Goal: Information Seeking & Learning: Compare options

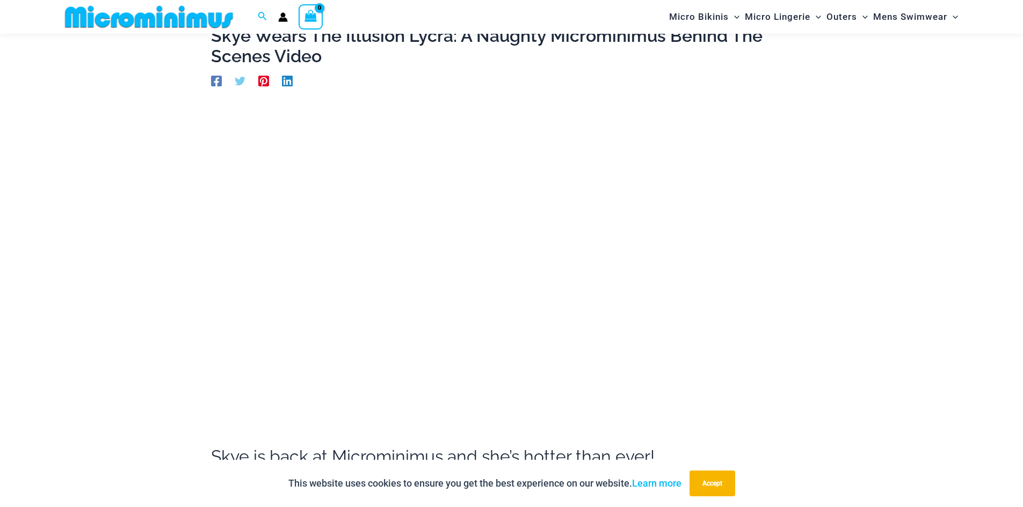
scroll to position [71, 0]
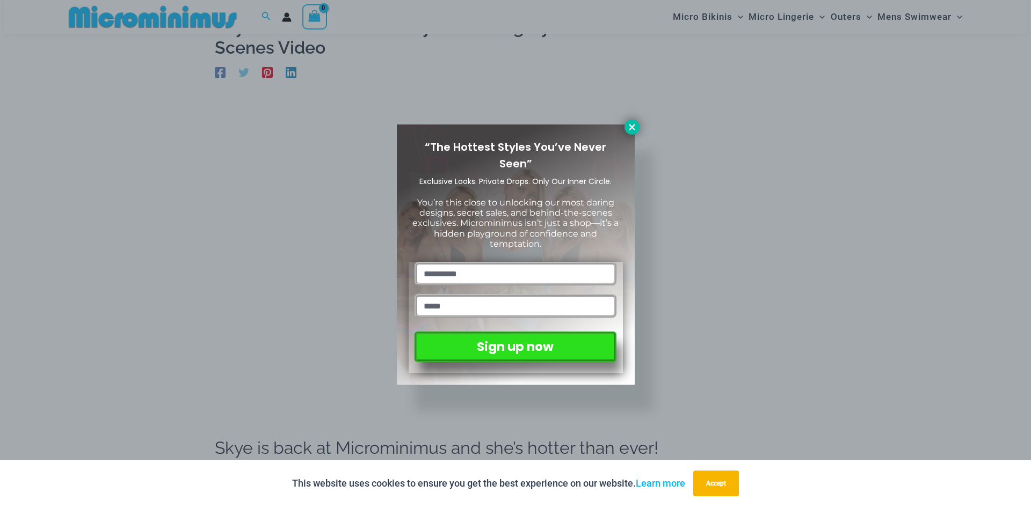
click at [629, 128] on icon at bounding box center [632, 127] width 10 height 10
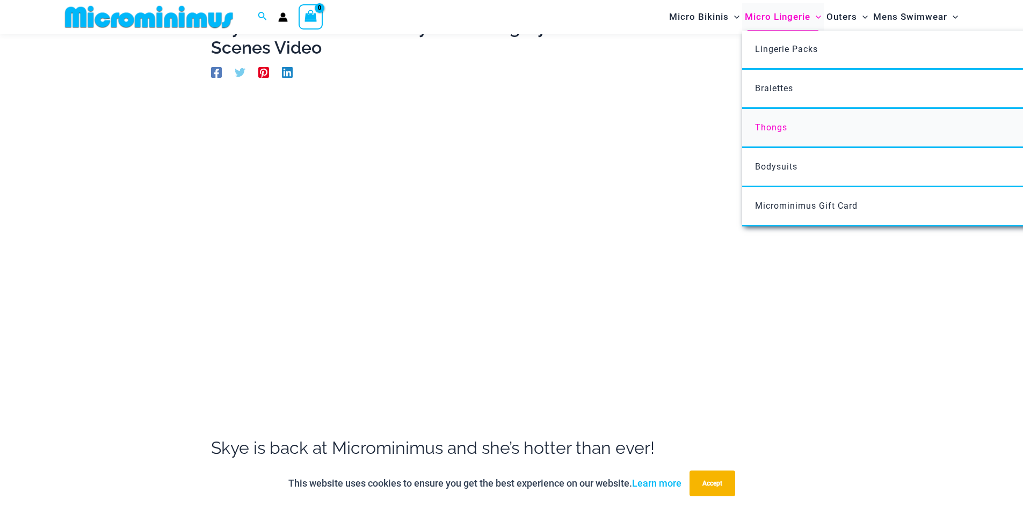
click at [775, 126] on span "Thongs" at bounding box center [771, 127] width 32 height 10
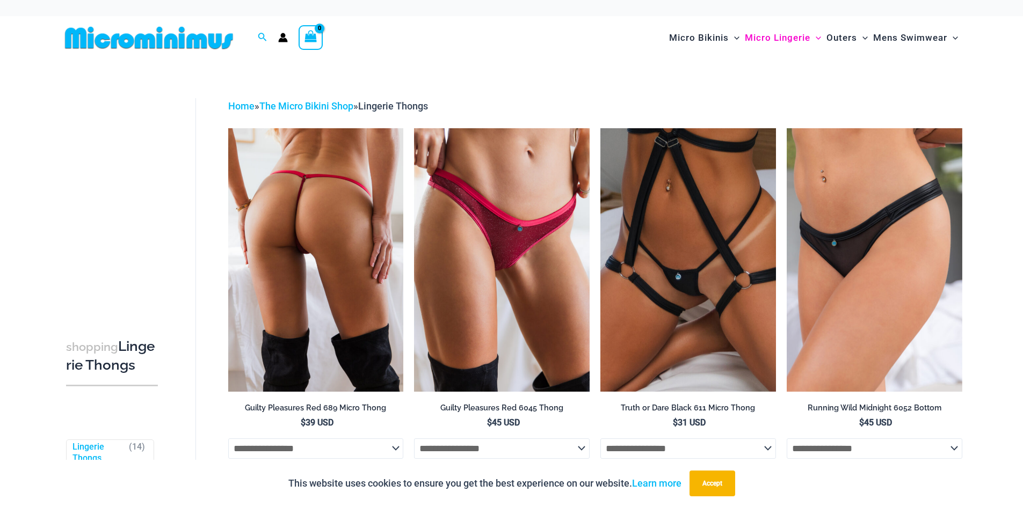
click at [295, 222] on img at bounding box center [316, 259] width 176 height 263
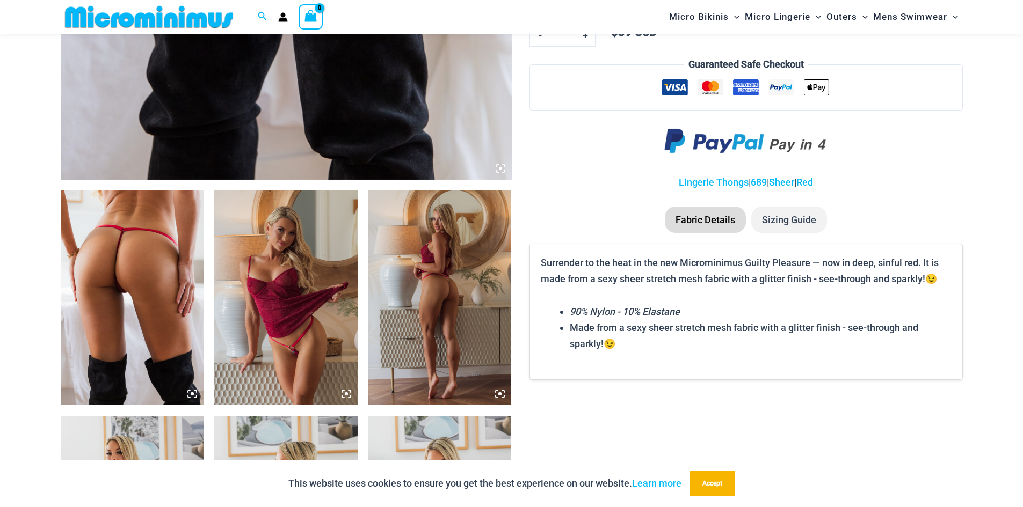
scroll to position [601, 0]
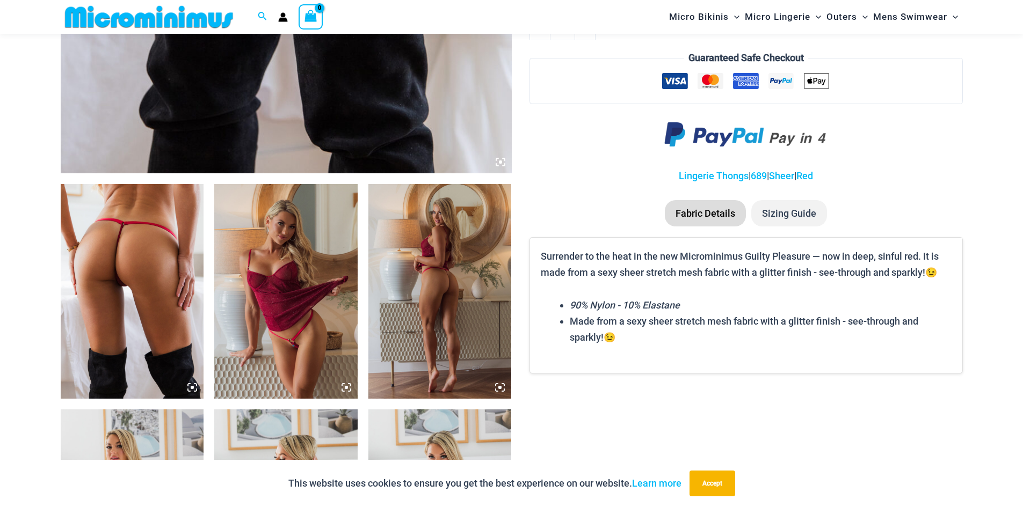
click at [123, 255] on img at bounding box center [132, 291] width 143 height 215
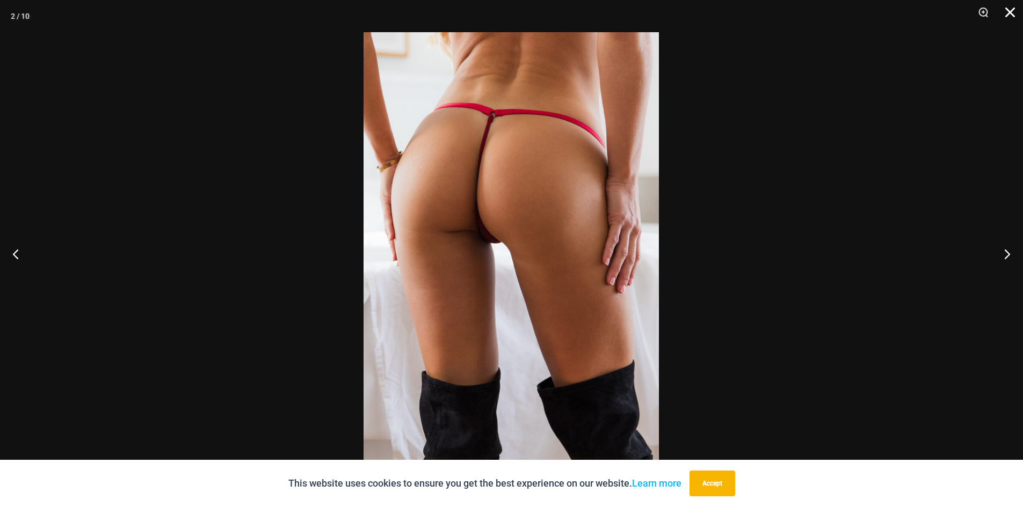
click at [1009, 12] on button "Close" at bounding box center [1006, 16] width 27 height 32
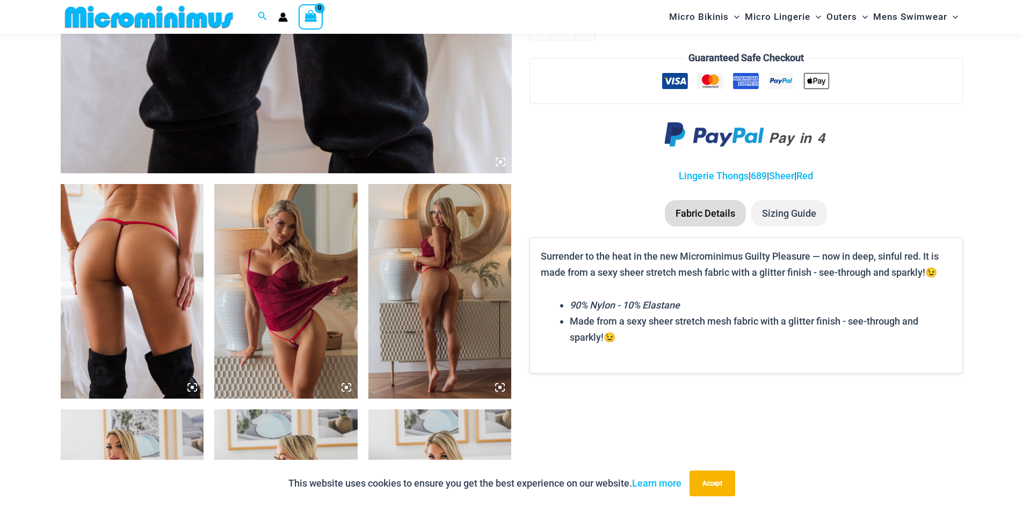
click at [281, 307] on img at bounding box center [285, 291] width 143 height 215
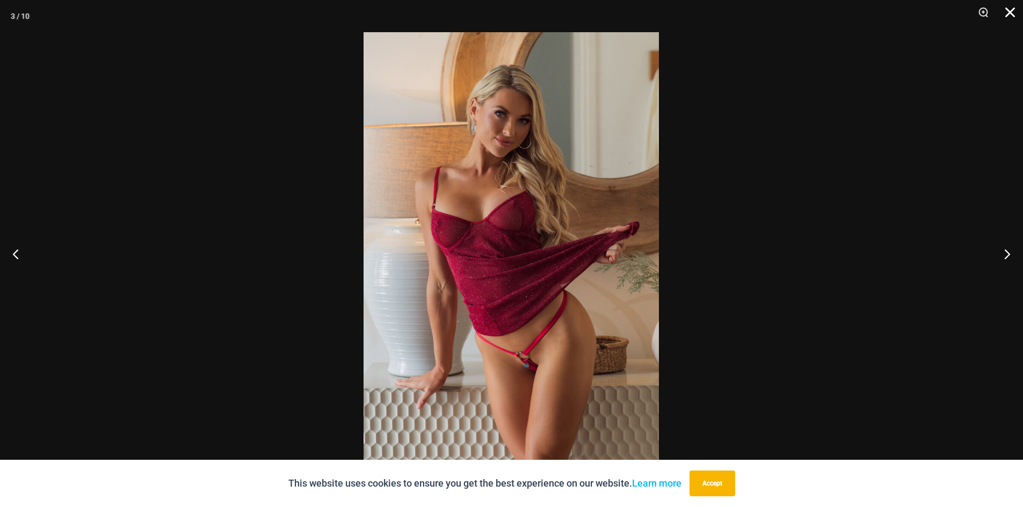
click at [1015, 13] on button "Close" at bounding box center [1006, 16] width 27 height 32
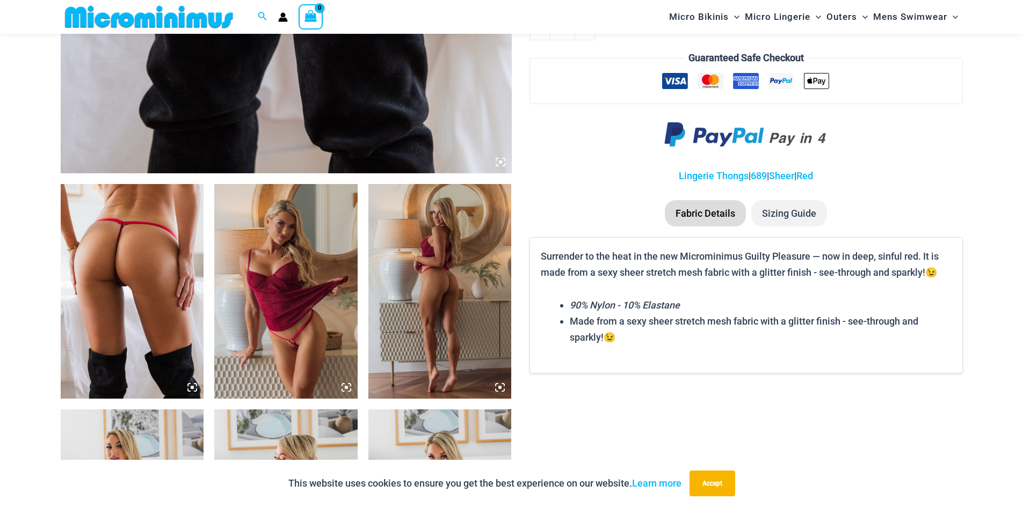
click at [436, 310] on img at bounding box center [439, 291] width 143 height 215
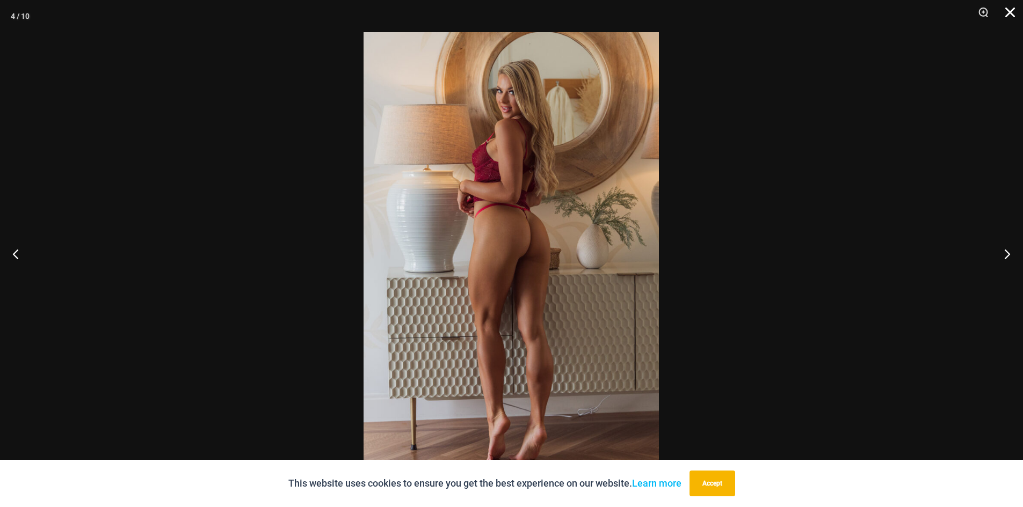
click at [1012, 12] on button "Close" at bounding box center [1006, 16] width 27 height 32
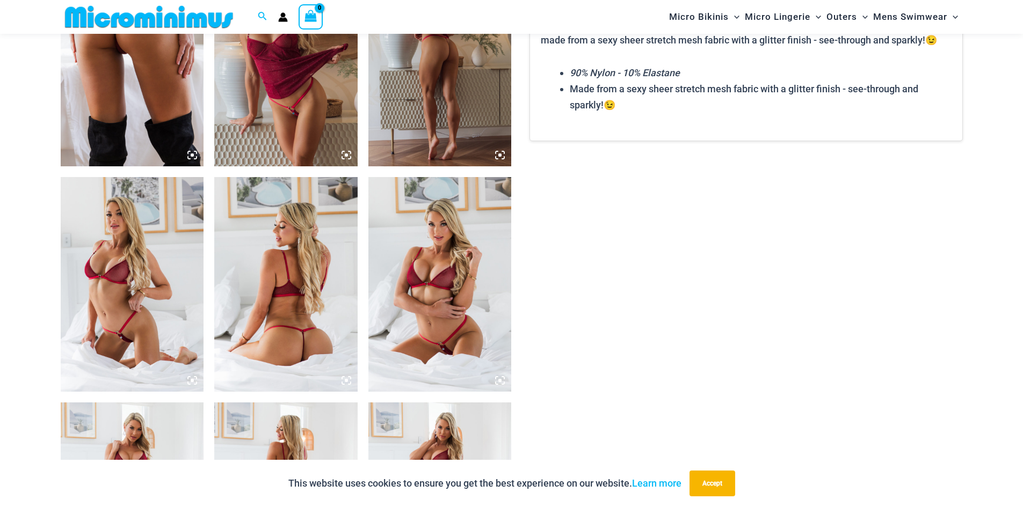
scroll to position [834, 0]
click at [126, 294] on img at bounding box center [132, 284] width 143 height 215
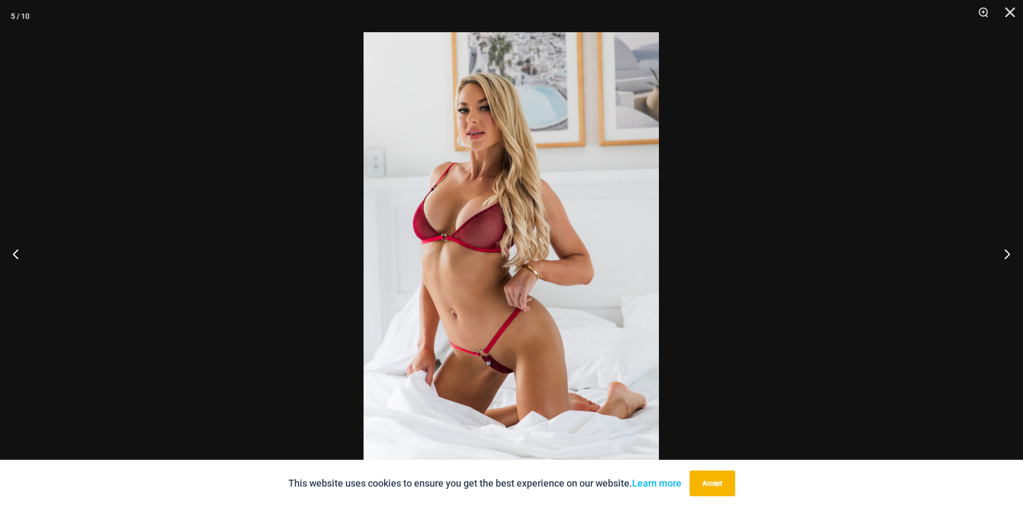
click at [523, 231] on img at bounding box center [510, 253] width 295 height 443
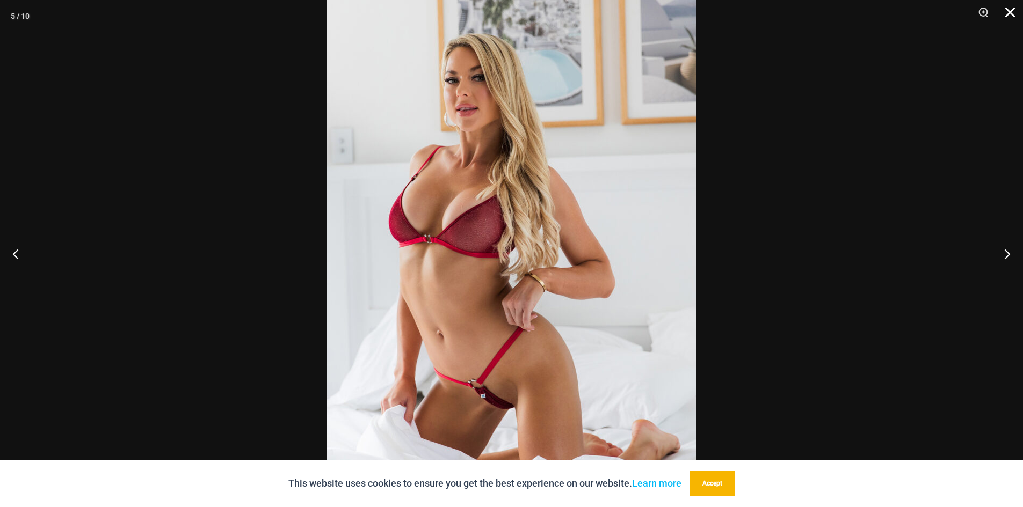
click at [1008, 13] on button "Close" at bounding box center [1006, 16] width 27 height 32
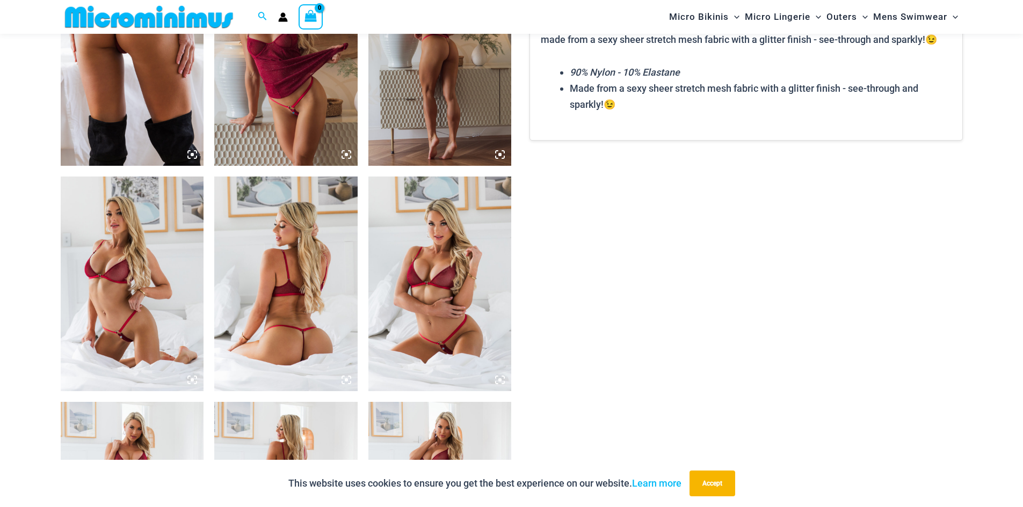
click at [253, 308] on img at bounding box center [285, 284] width 143 height 215
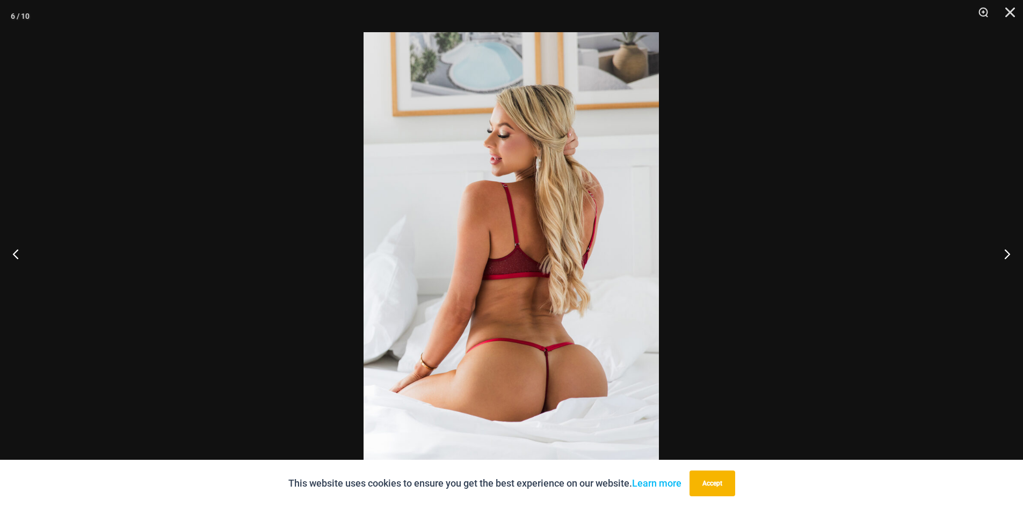
click at [544, 358] on img at bounding box center [510, 253] width 295 height 443
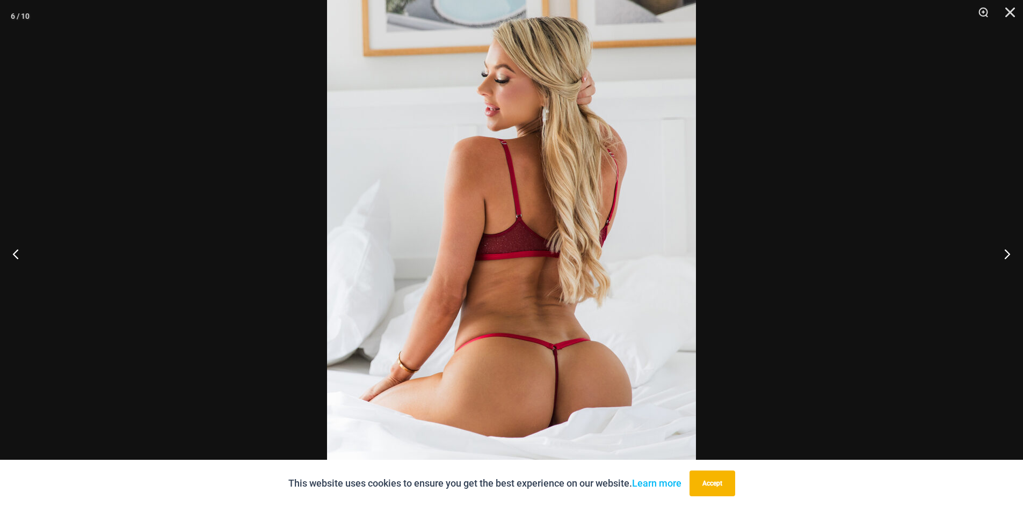
click at [719, 489] on button "Accept" at bounding box center [712, 484] width 46 height 26
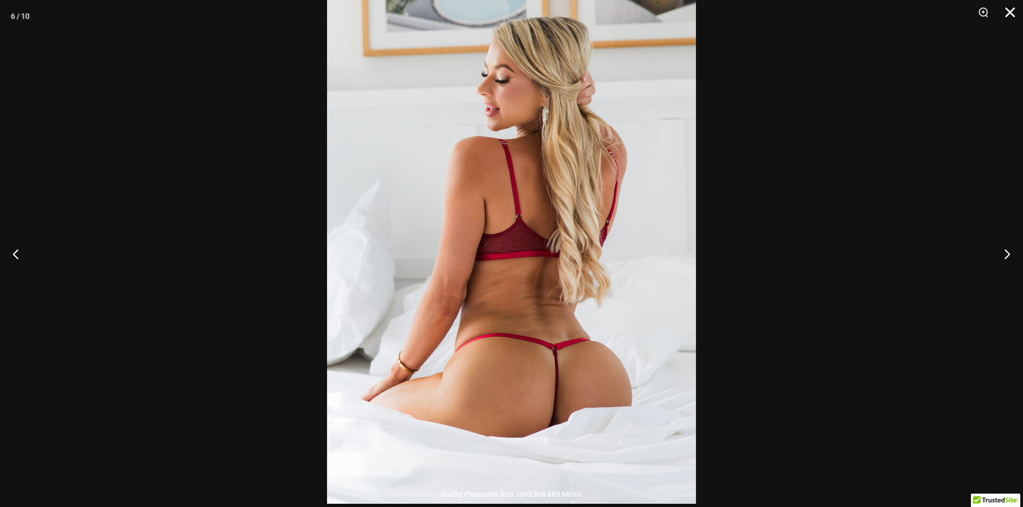
click at [1009, 11] on button "Close" at bounding box center [1006, 16] width 27 height 32
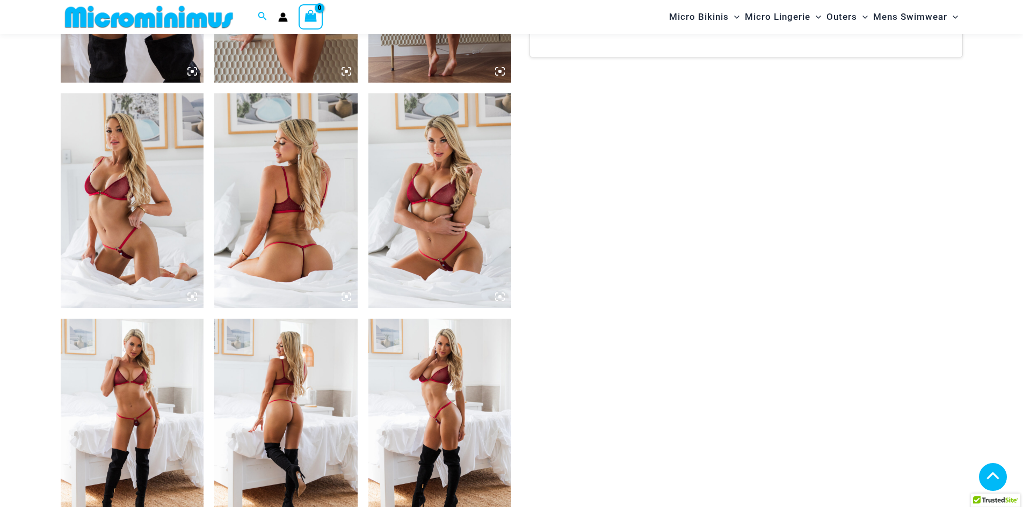
scroll to position [941, 0]
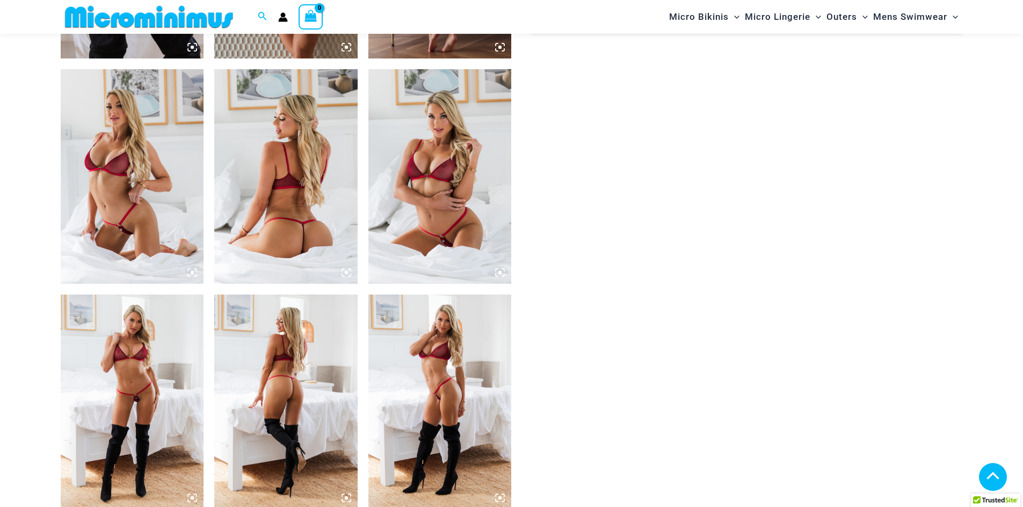
click at [134, 362] on img at bounding box center [132, 402] width 143 height 215
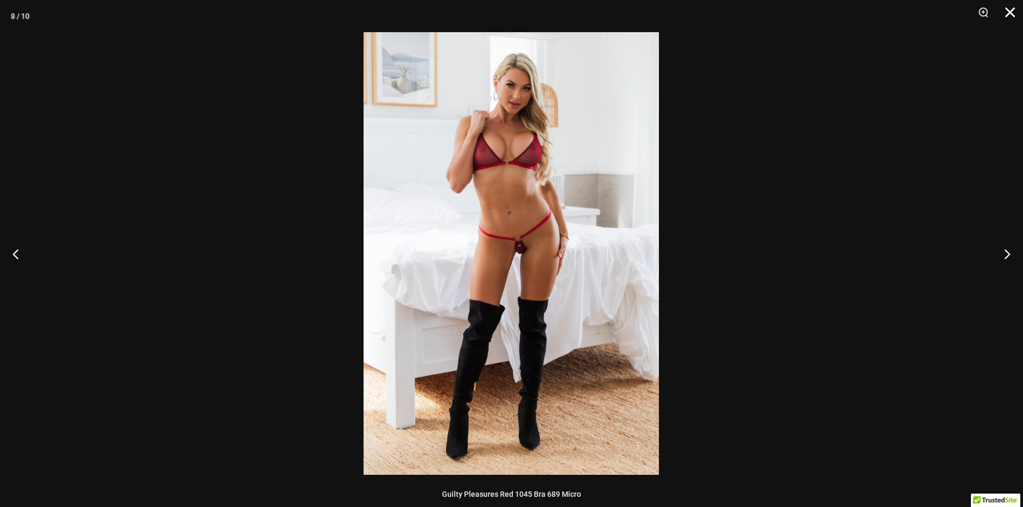
click at [1016, 14] on button "Close" at bounding box center [1006, 16] width 27 height 32
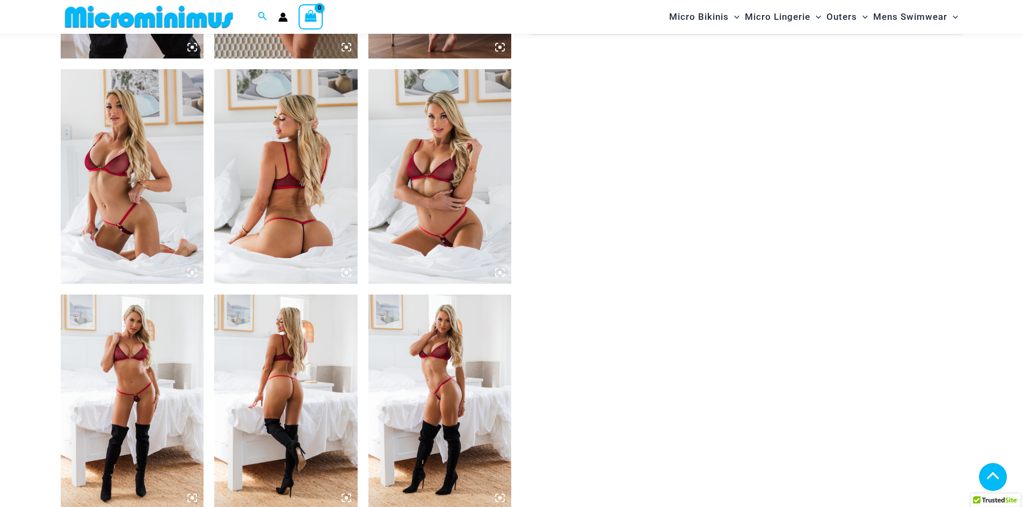
click at [285, 385] on img at bounding box center [285, 402] width 143 height 215
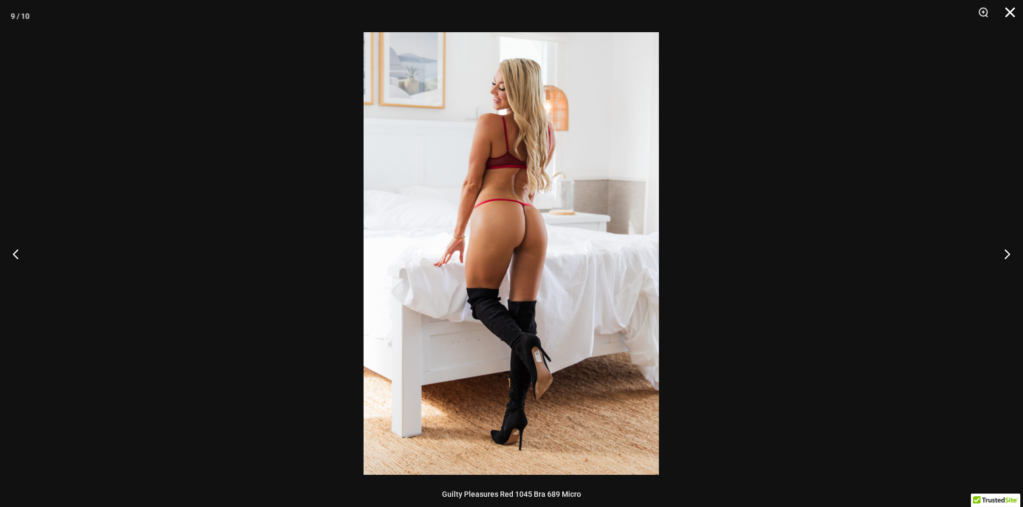
click at [1009, 13] on button "Close" at bounding box center [1006, 16] width 27 height 32
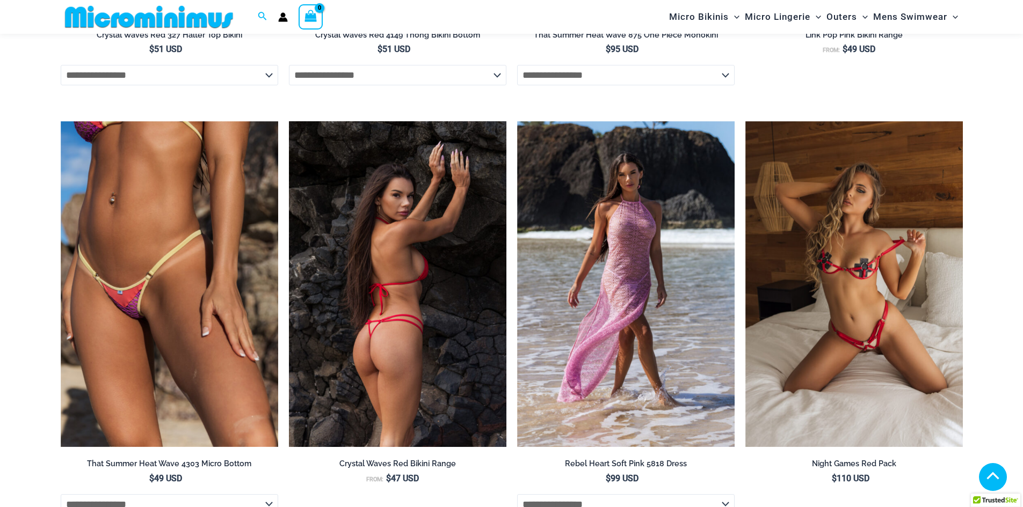
scroll to position [2247, 0]
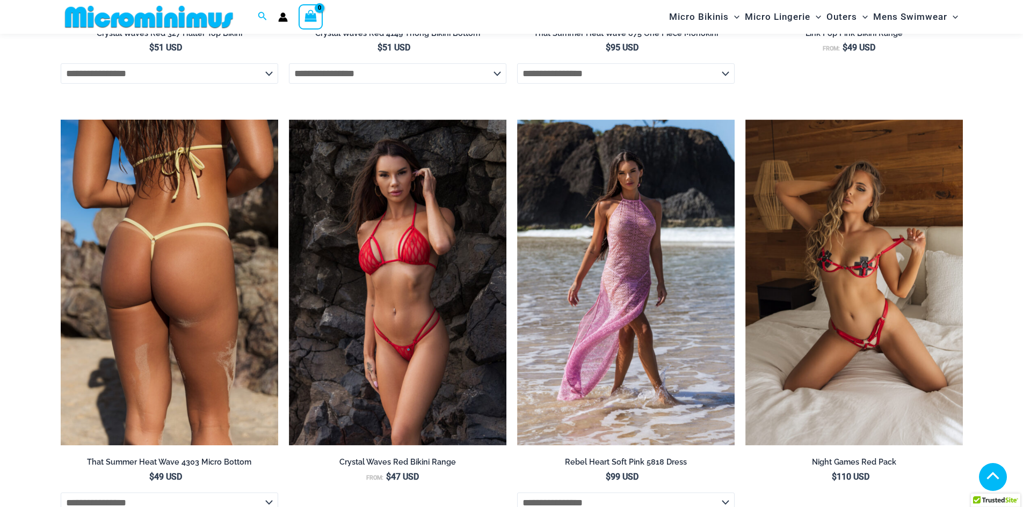
click at [145, 208] on img at bounding box center [169, 283] width 217 height 326
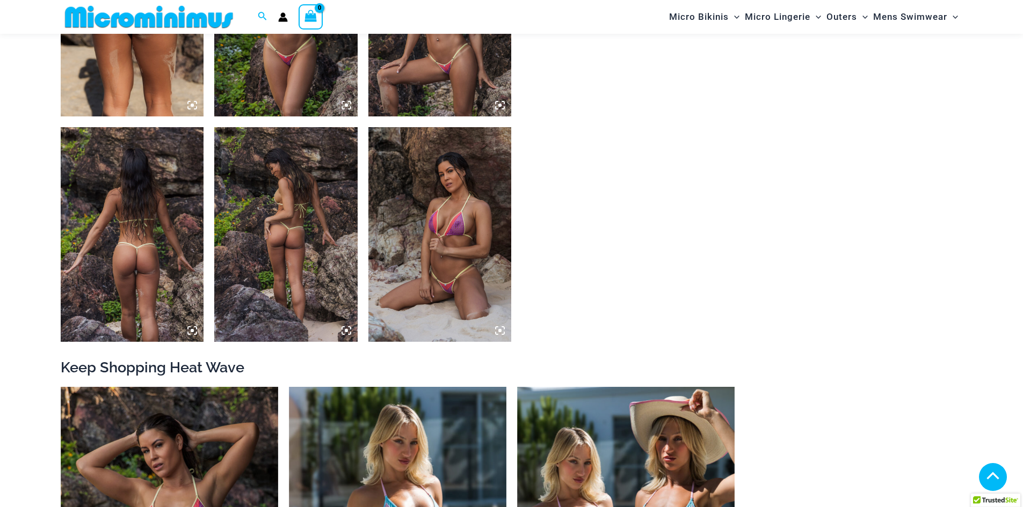
scroll to position [902, 0]
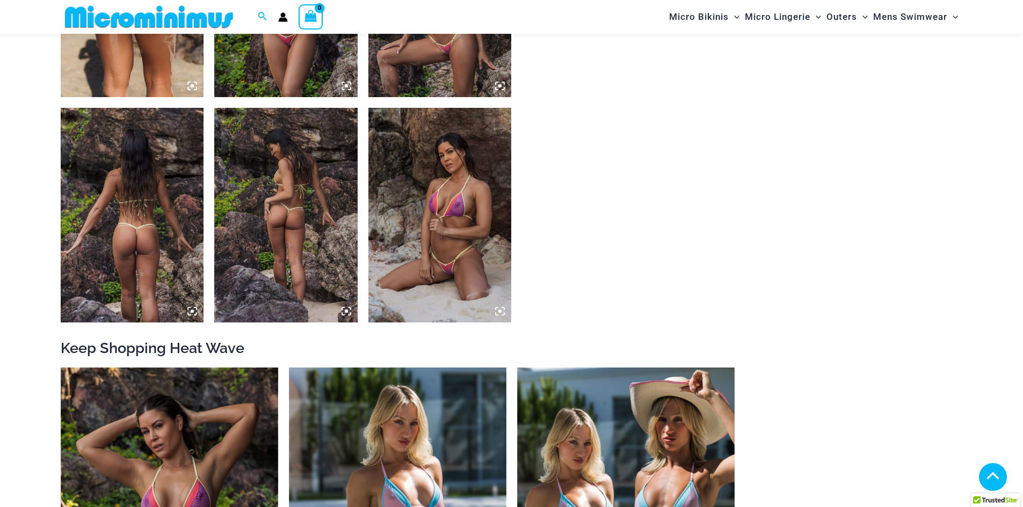
click at [446, 206] on img at bounding box center [439, 215] width 143 height 215
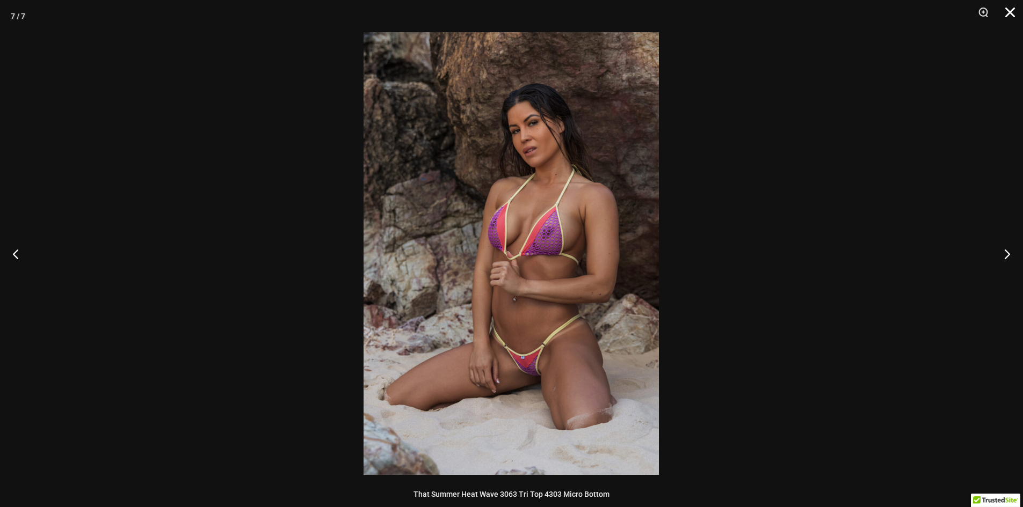
click at [1015, 14] on button "Close" at bounding box center [1006, 16] width 27 height 32
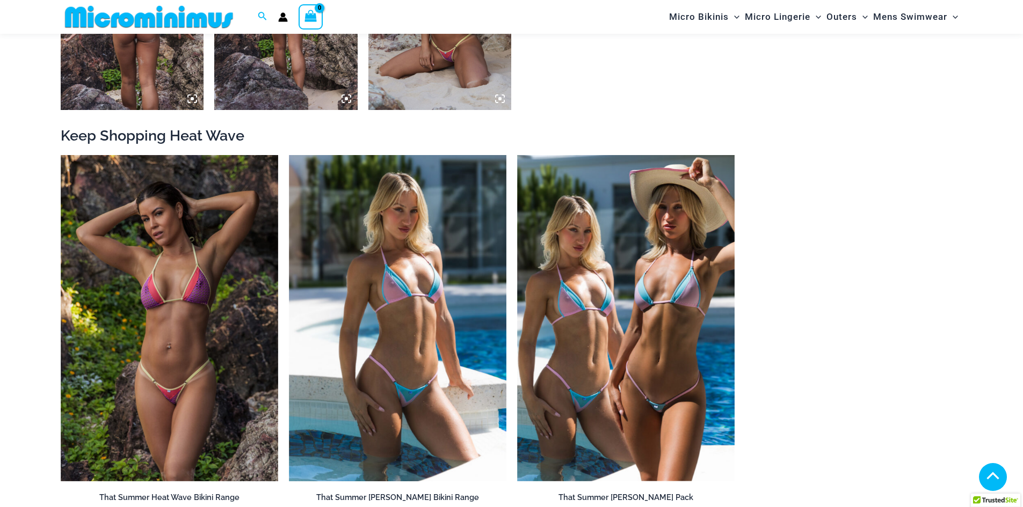
scroll to position [1117, 0]
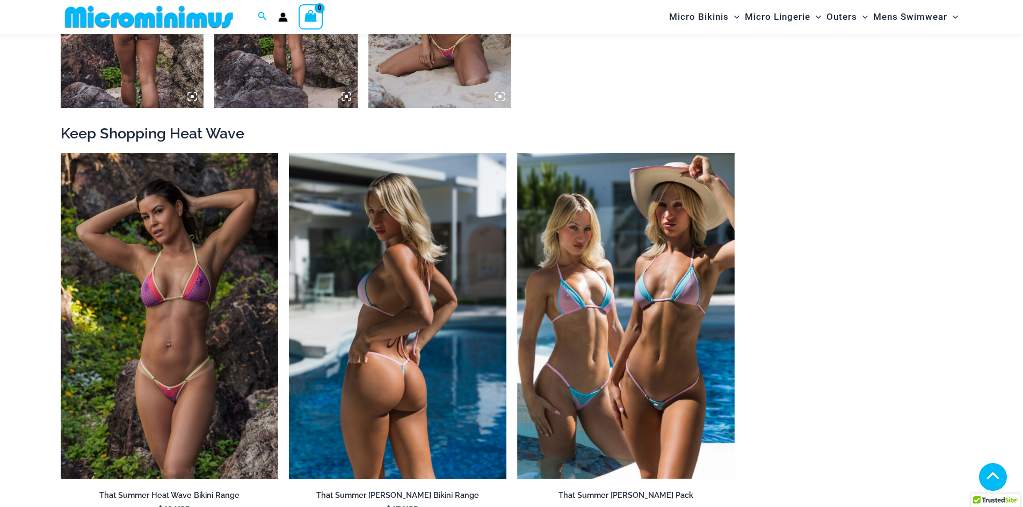
click at [410, 340] on img at bounding box center [397, 316] width 217 height 326
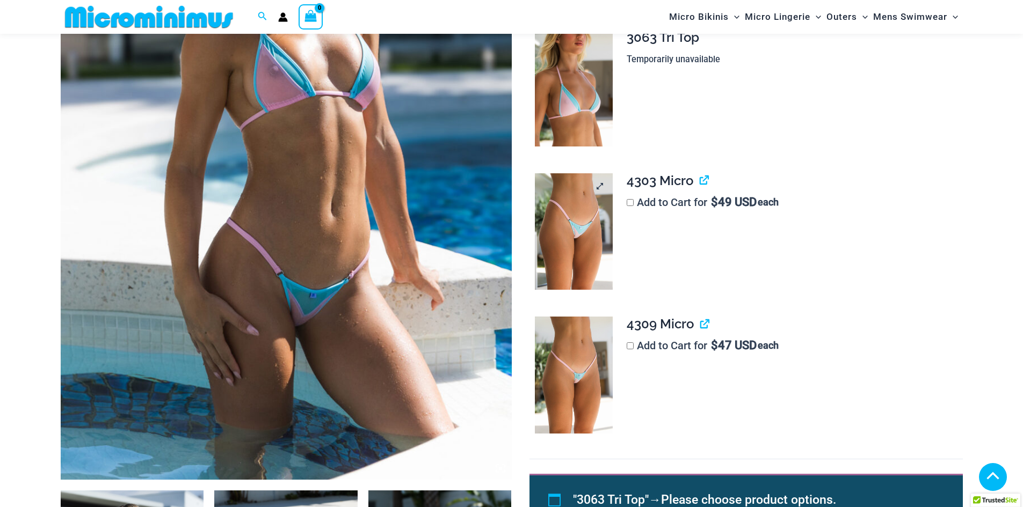
scroll to position [297, 0]
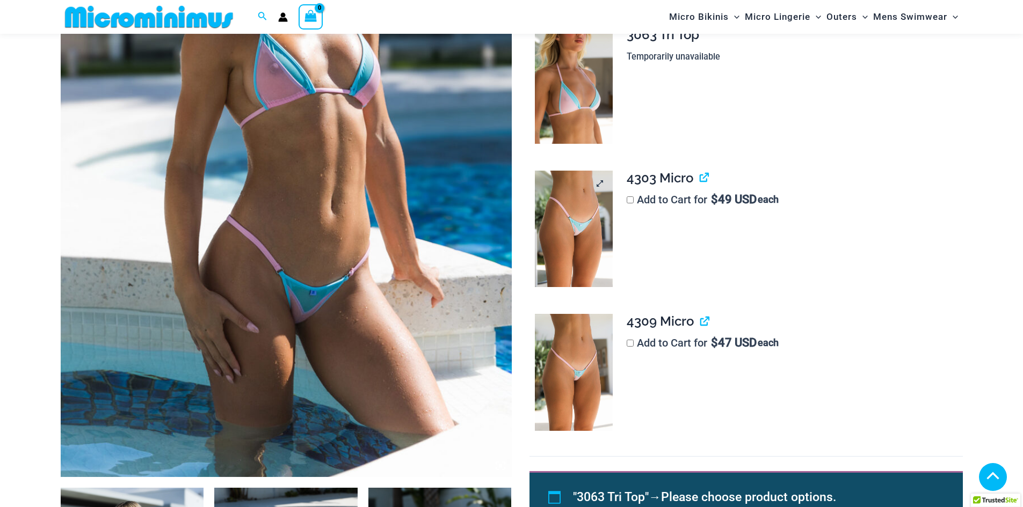
click at [573, 234] on img at bounding box center [574, 229] width 78 height 117
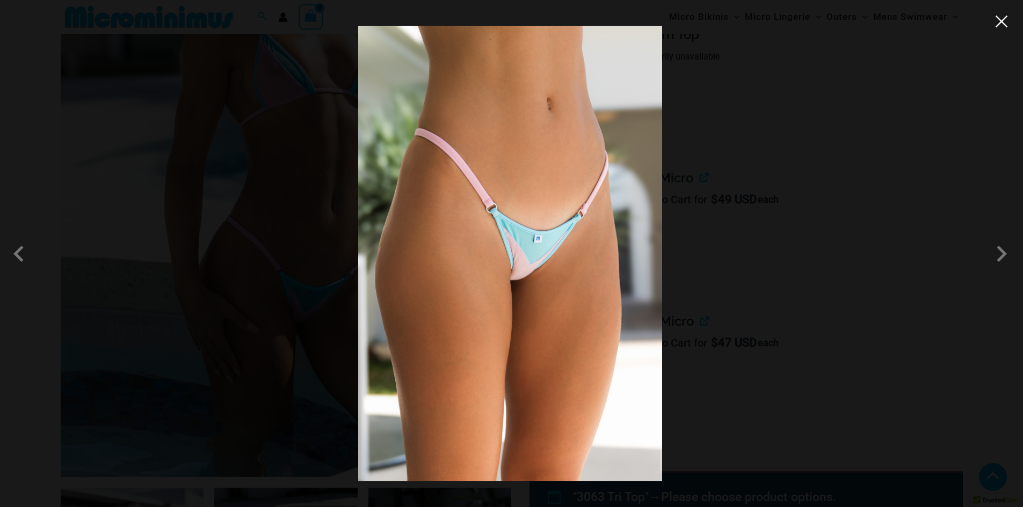
click at [1005, 26] on button "Close" at bounding box center [1001, 21] width 16 height 16
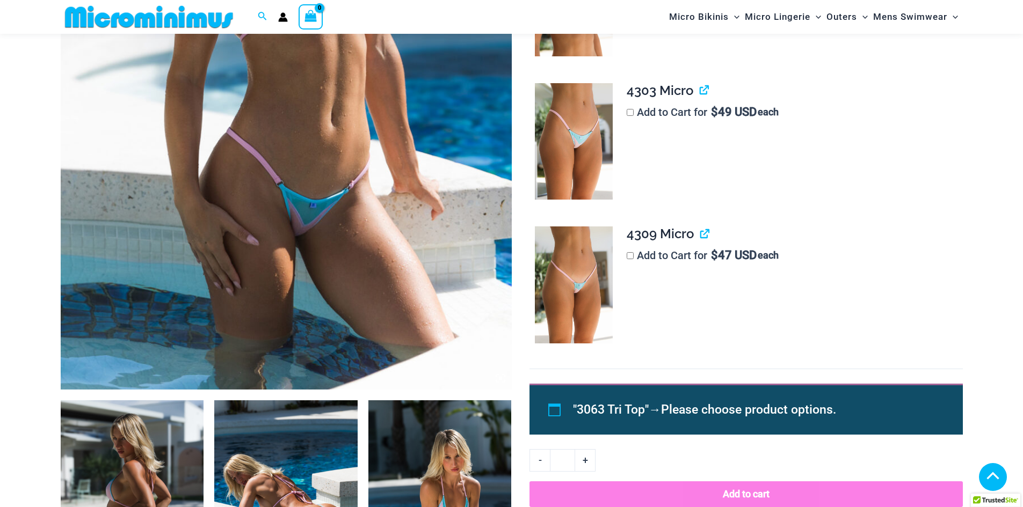
scroll to position [404, 0]
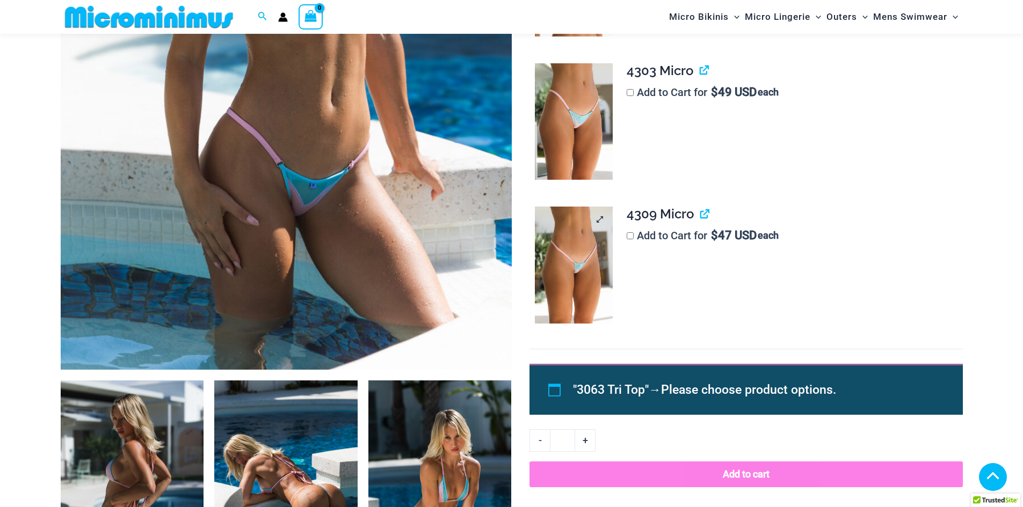
click at [585, 263] on img at bounding box center [574, 265] width 78 height 117
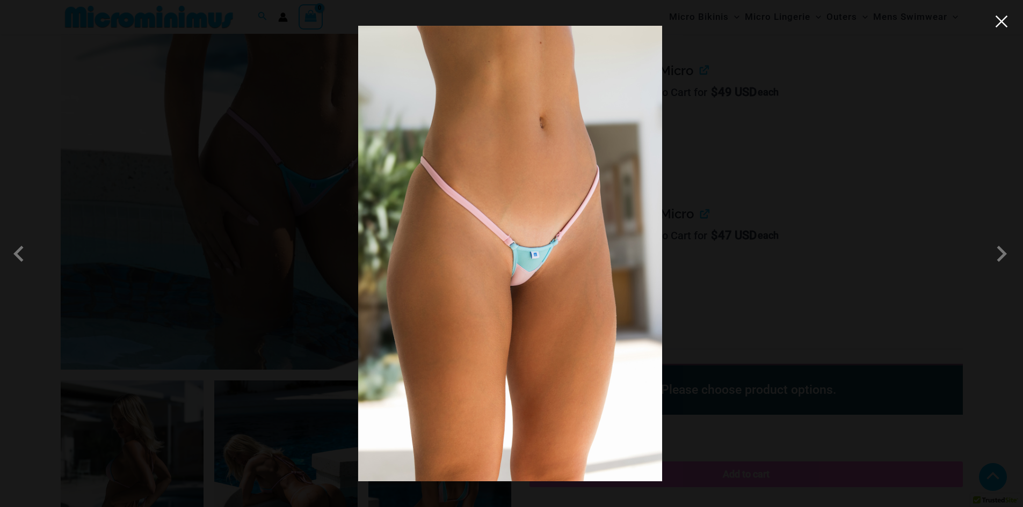
click at [1005, 26] on button "Close" at bounding box center [1001, 21] width 16 height 16
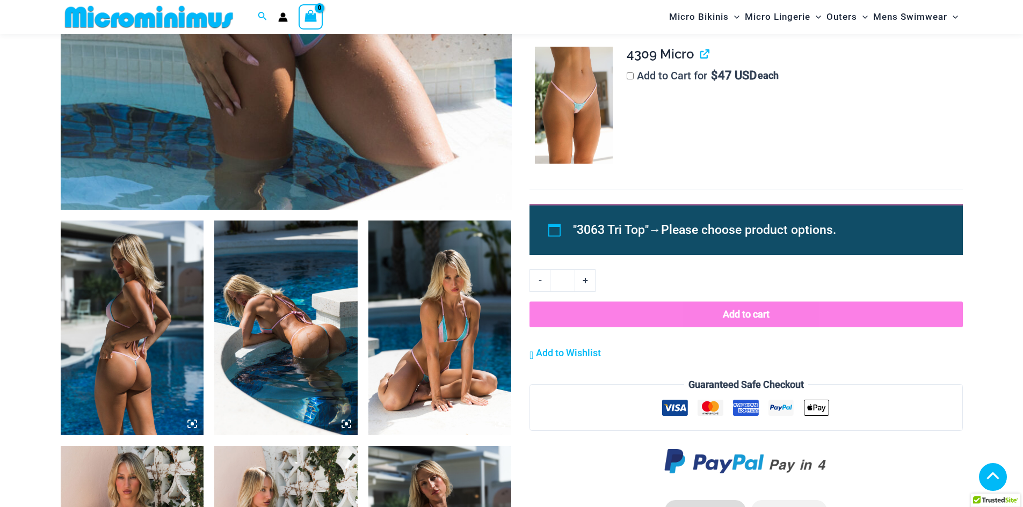
scroll to position [565, 0]
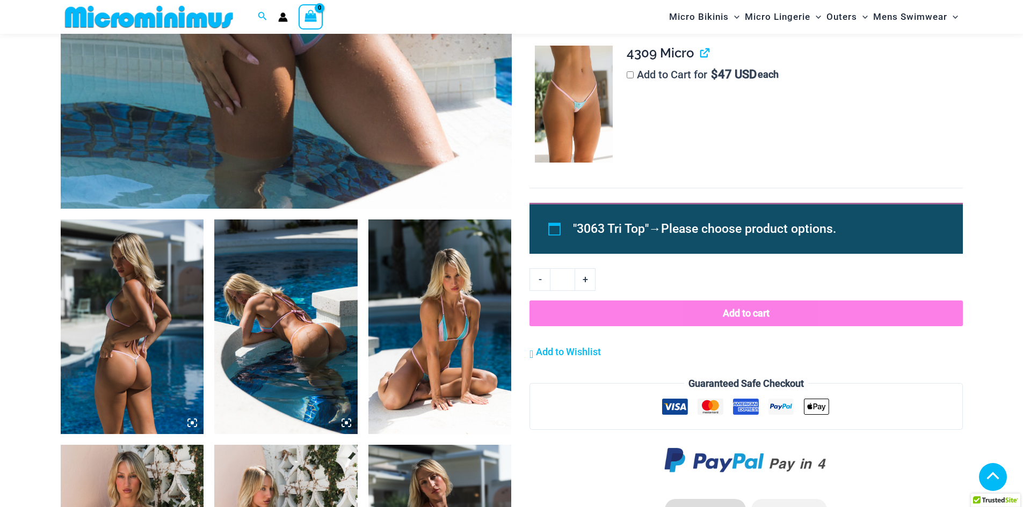
click at [301, 322] on img at bounding box center [285, 327] width 143 height 215
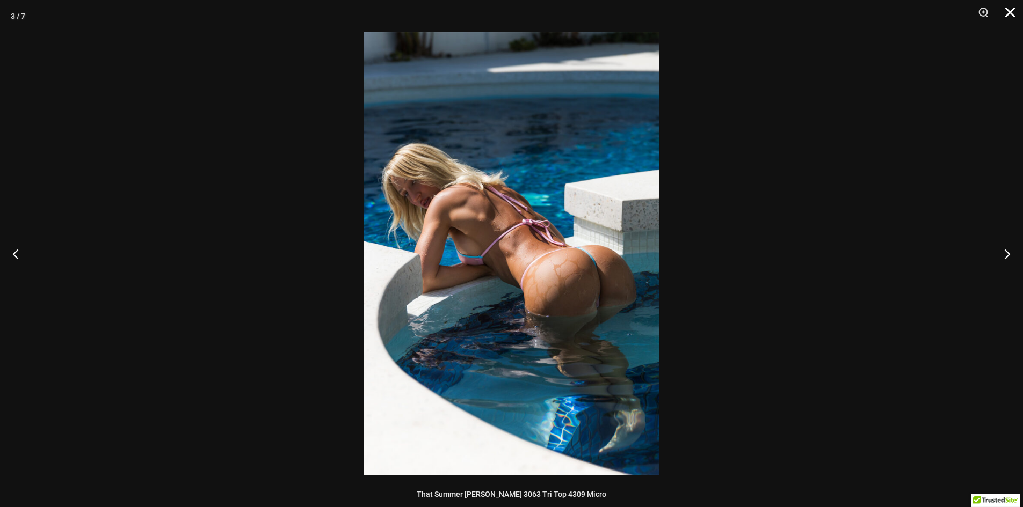
click at [1011, 11] on button "Close" at bounding box center [1006, 16] width 27 height 32
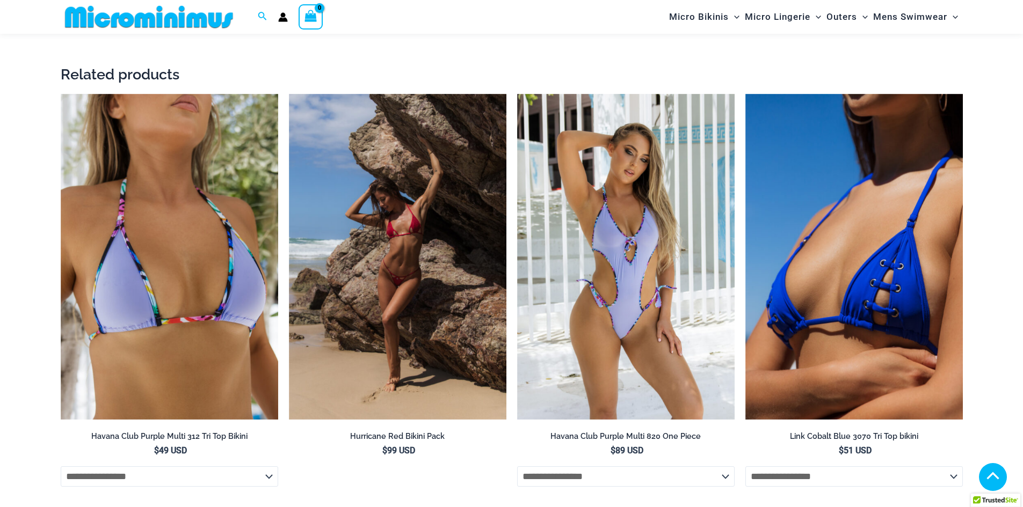
scroll to position [1621, 0]
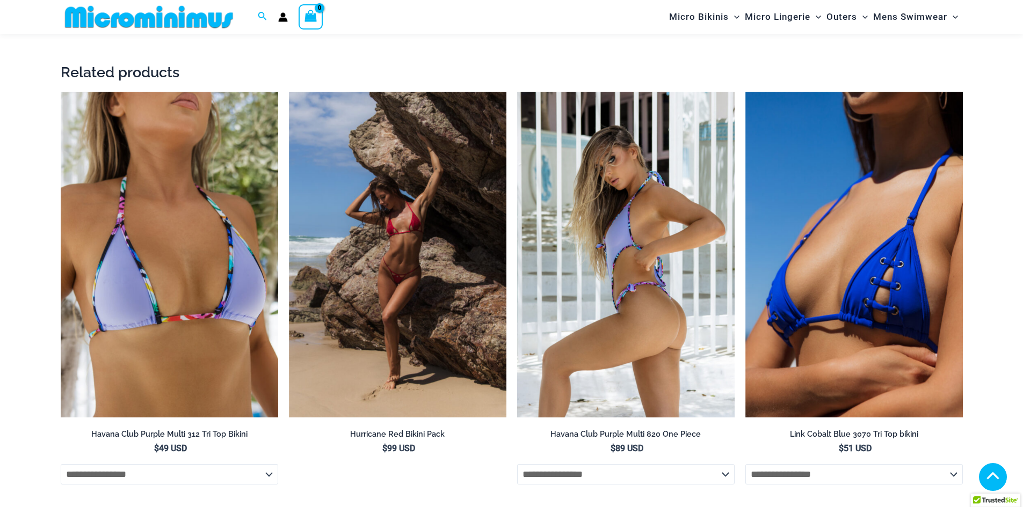
click at [579, 283] on img at bounding box center [625, 255] width 217 height 326
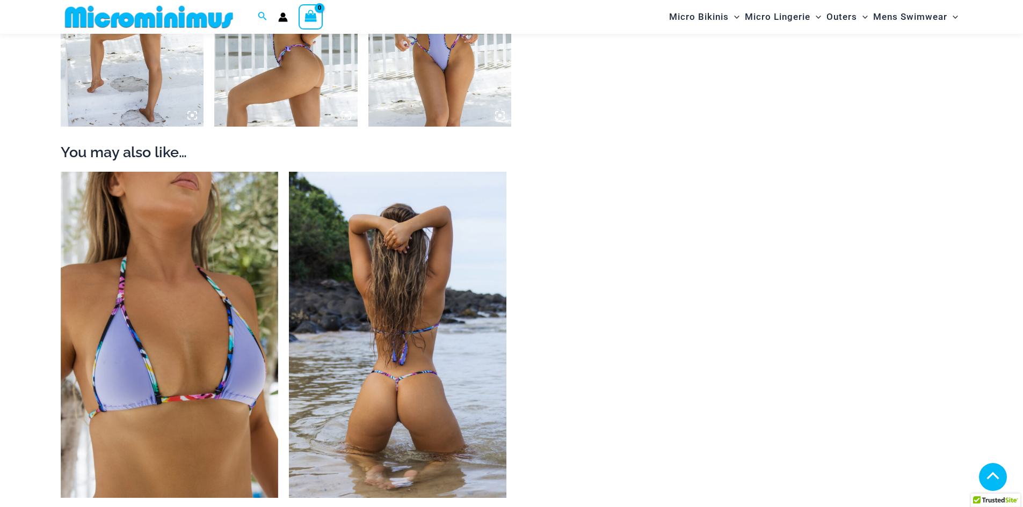
scroll to position [1199, 0]
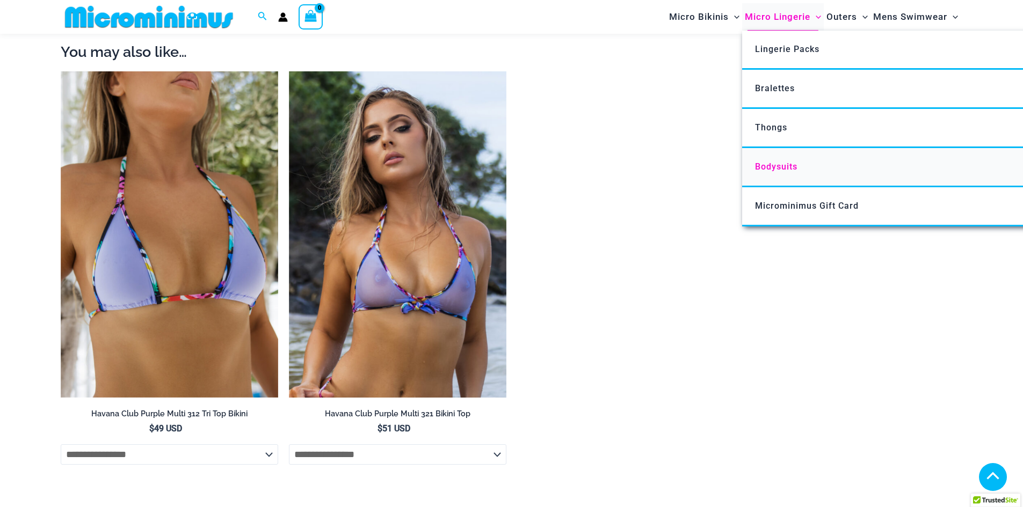
click at [775, 167] on span "Bodysuits" at bounding box center [776, 167] width 42 height 10
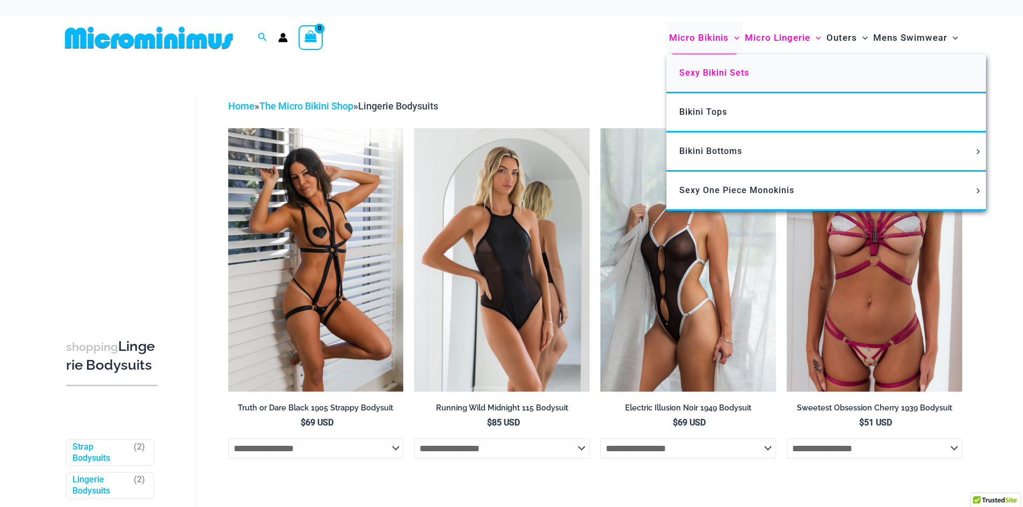
click at [705, 71] on span "Sexy Bikini Sets" at bounding box center [714, 73] width 70 height 10
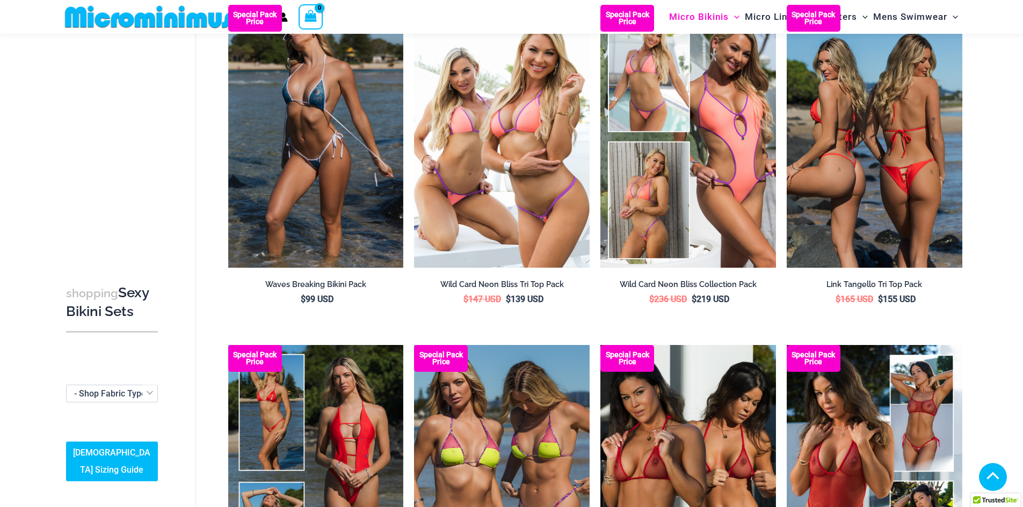
scroll to position [455, 0]
click at [913, 123] on img at bounding box center [874, 135] width 176 height 263
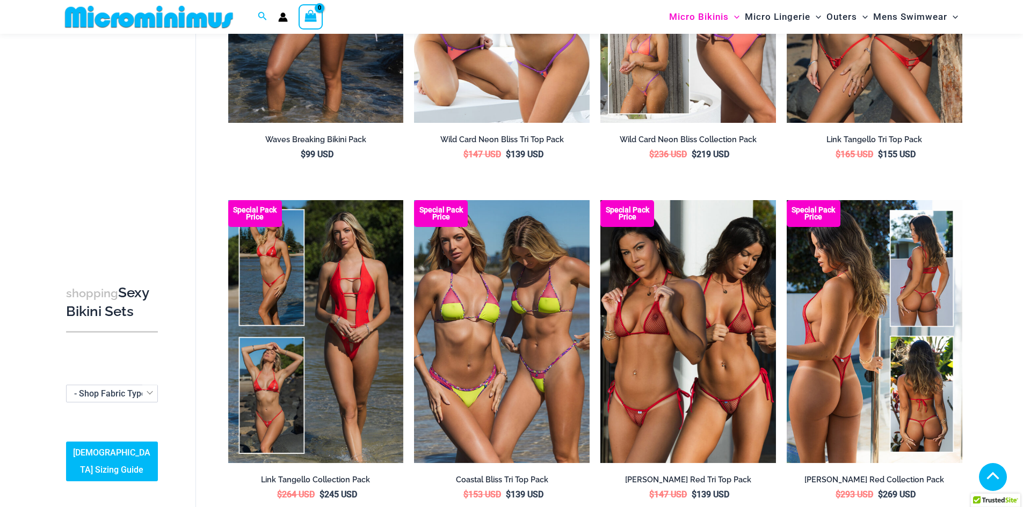
scroll to position [688, 0]
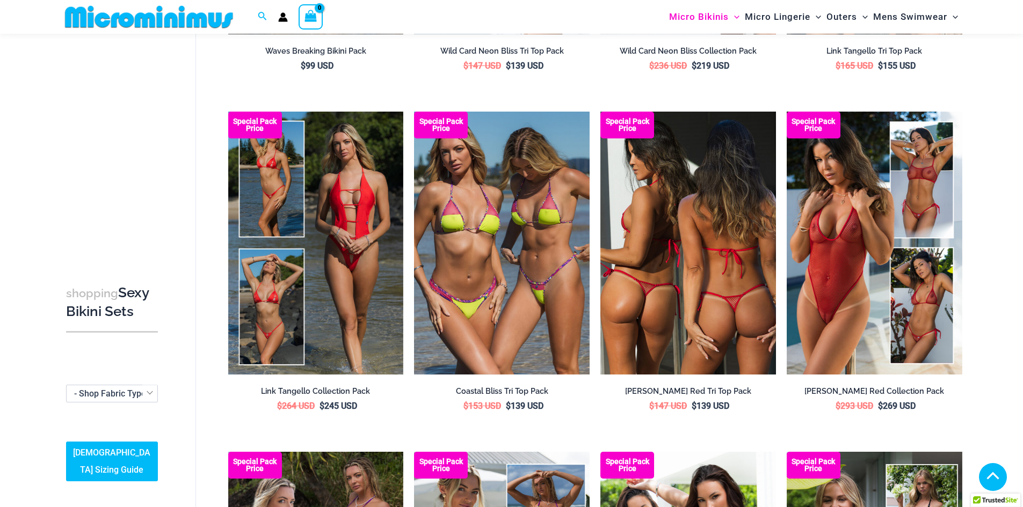
click at [692, 267] on img at bounding box center [688, 243] width 176 height 263
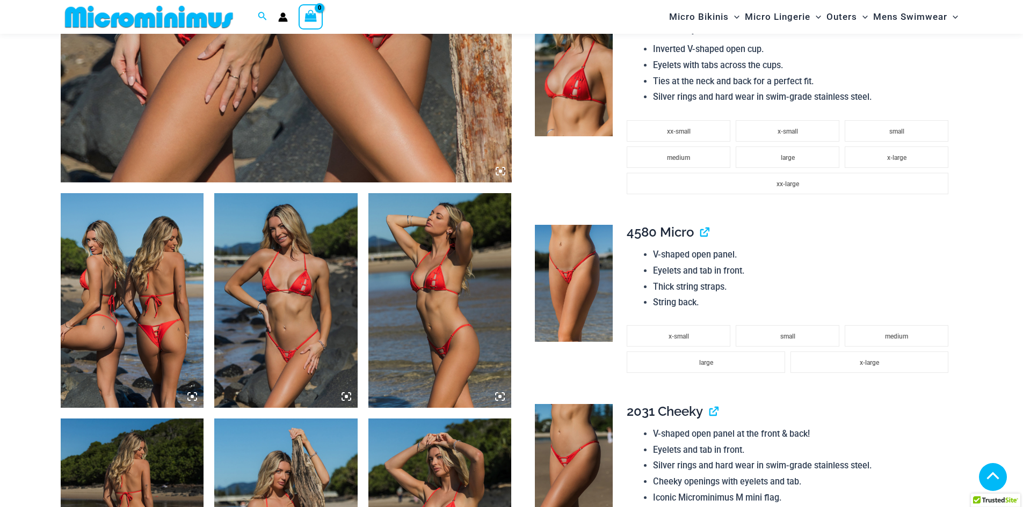
scroll to position [626, 0]
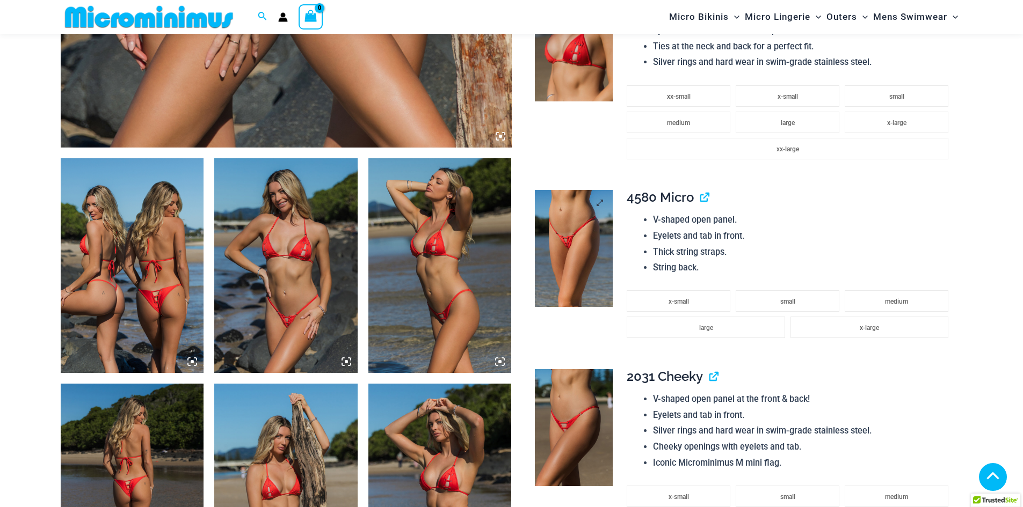
click at [566, 244] on img at bounding box center [574, 248] width 78 height 117
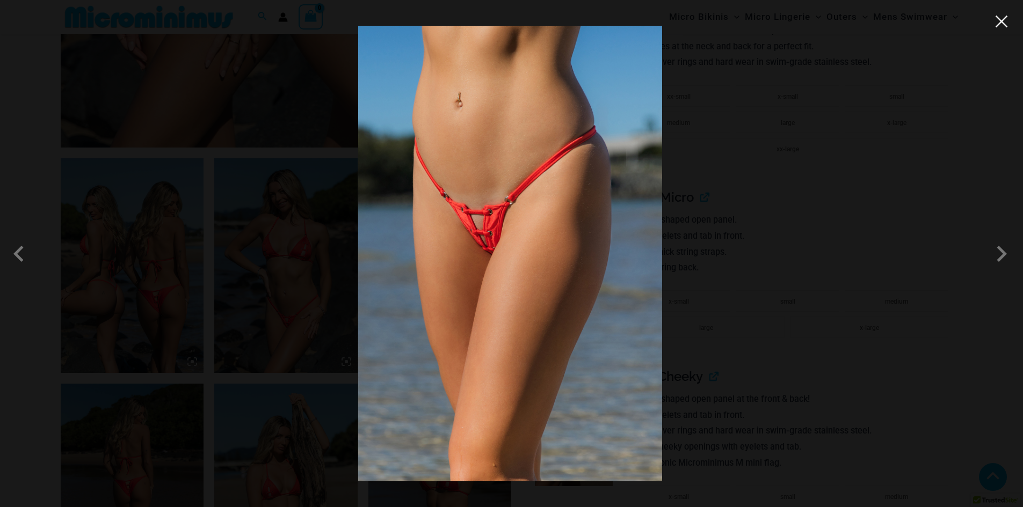
click at [1006, 17] on button "Close" at bounding box center [1001, 21] width 16 height 16
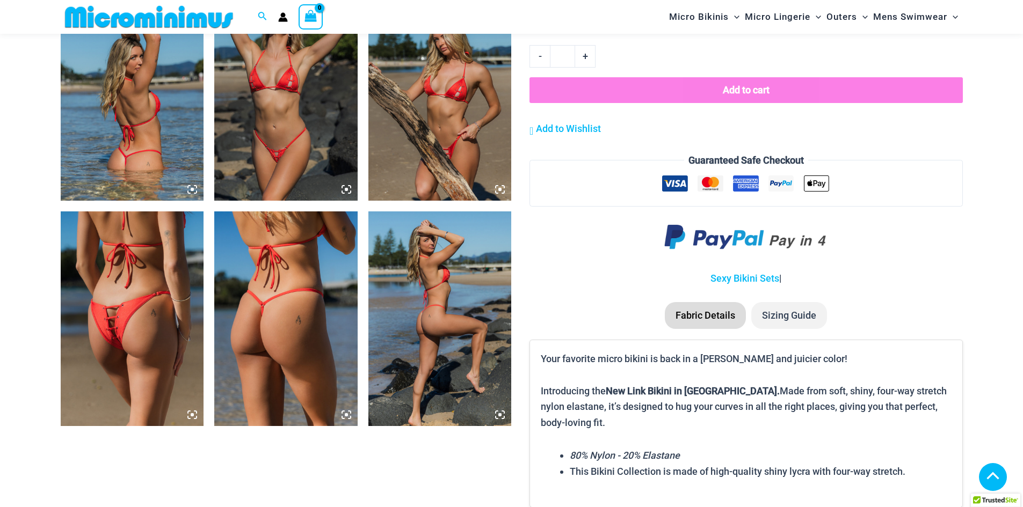
scroll to position [1252, 0]
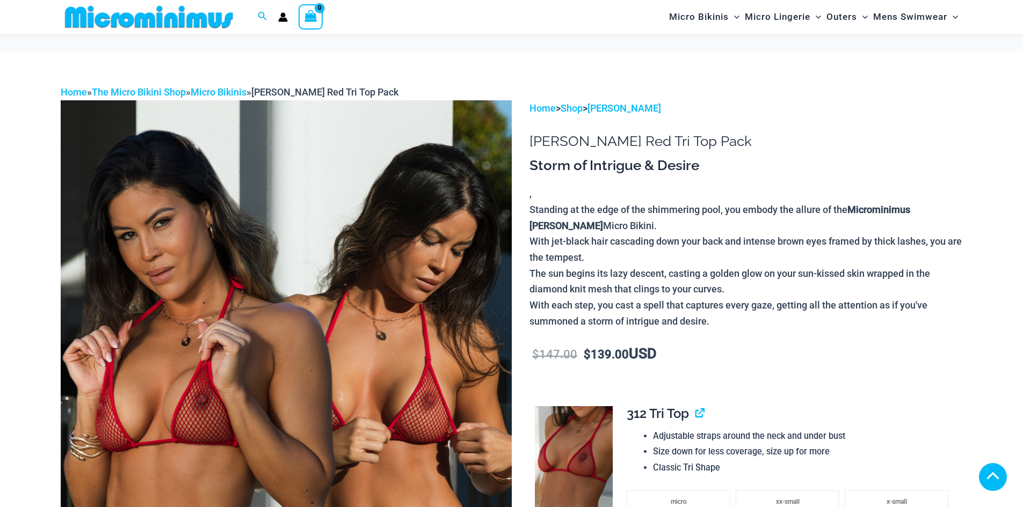
scroll to position [232, 0]
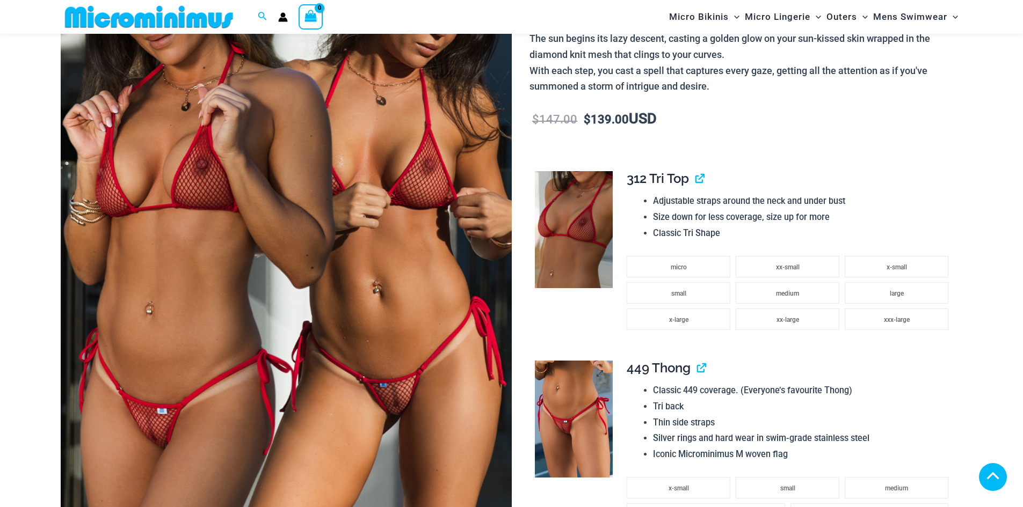
click at [576, 428] on img at bounding box center [574, 419] width 78 height 116
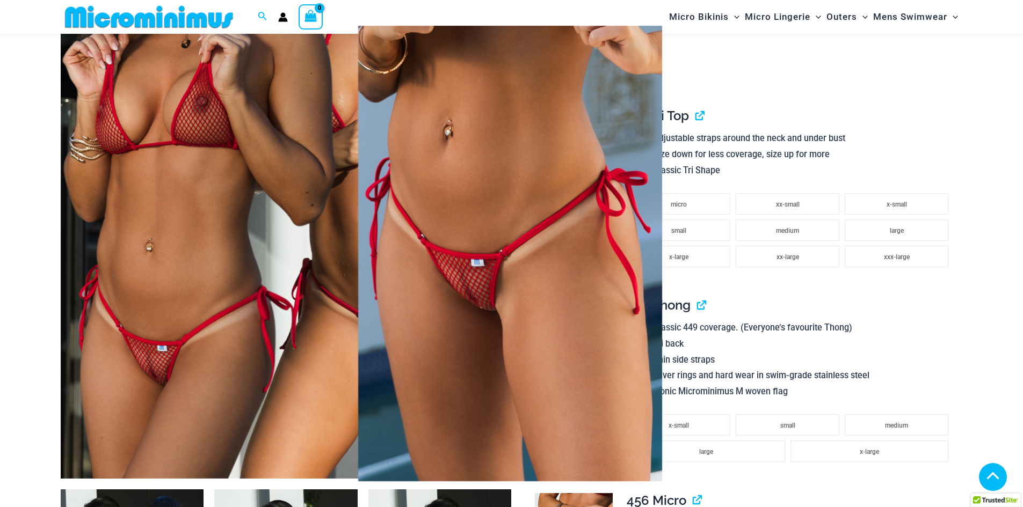
scroll to position [358, 0]
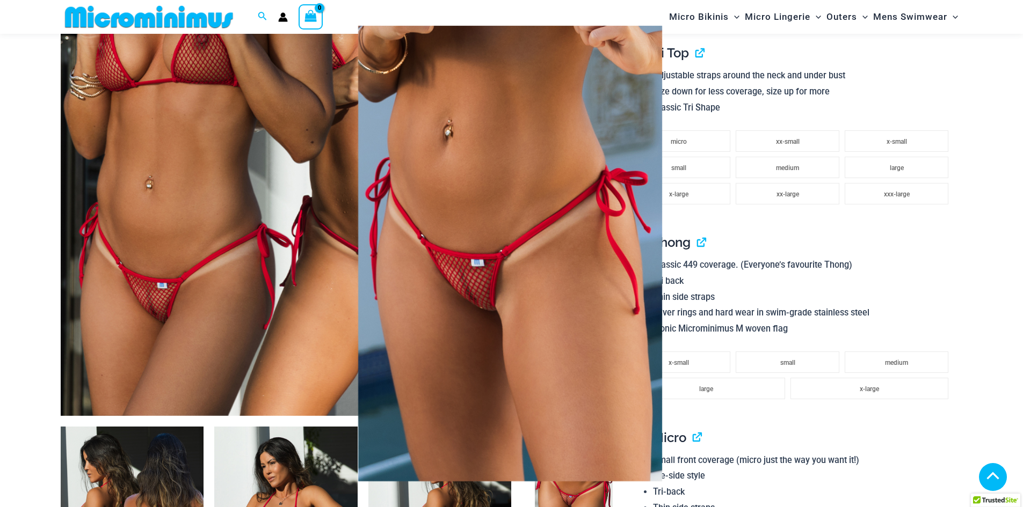
click at [811, 251] on div at bounding box center [511, 253] width 1023 height 507
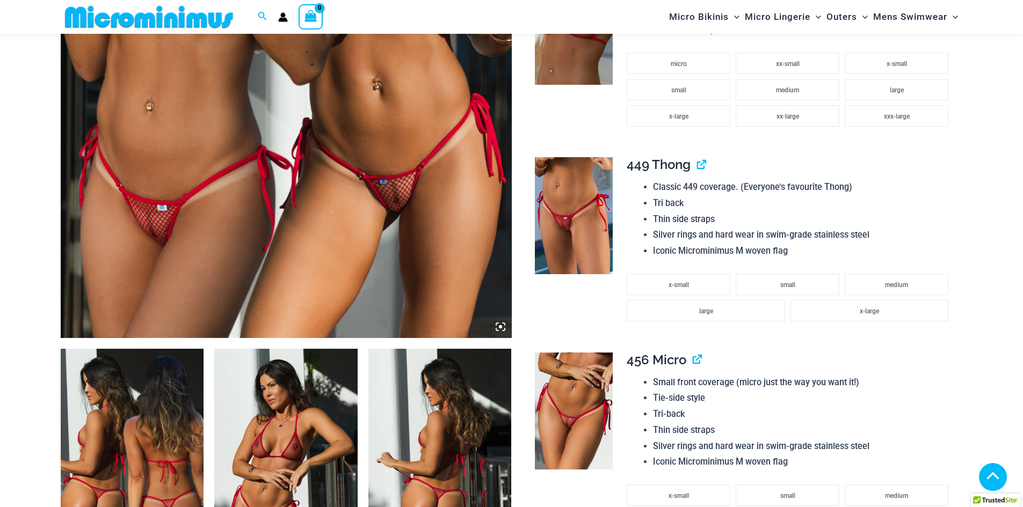
scroll to position [465, 0]
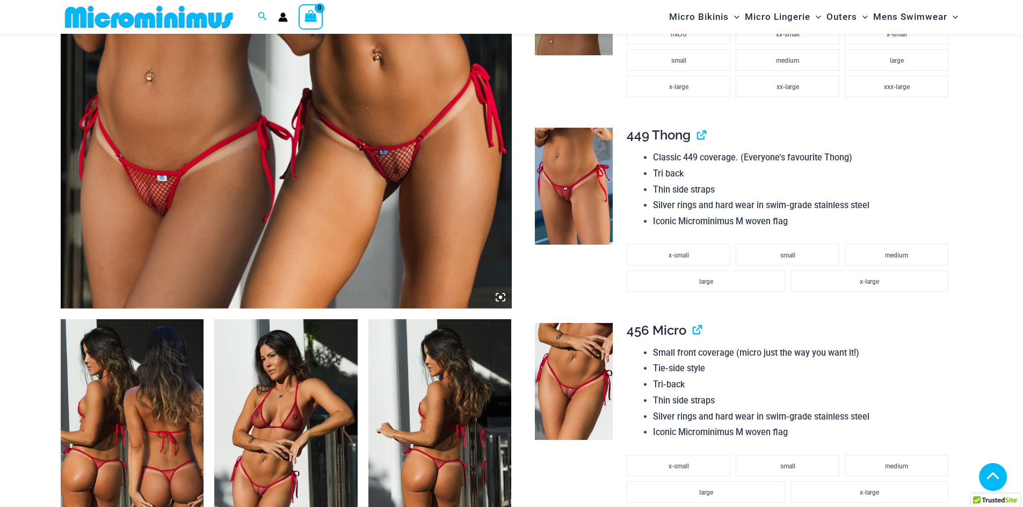
click at [501, 298] on icon at bounding box center [500, 297] width 3 height 3
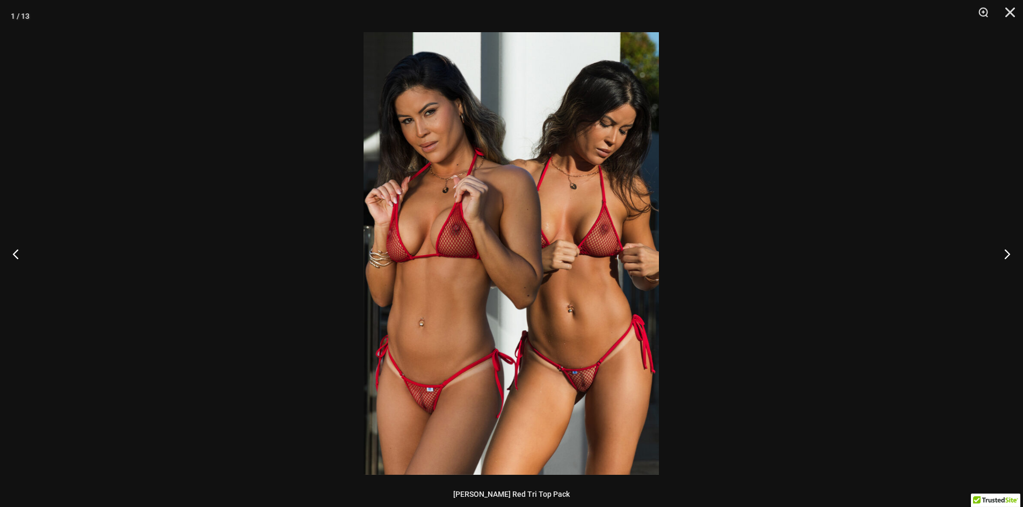
click at [519, 308] on img at bounding box center [510, 253] width 295 height 443
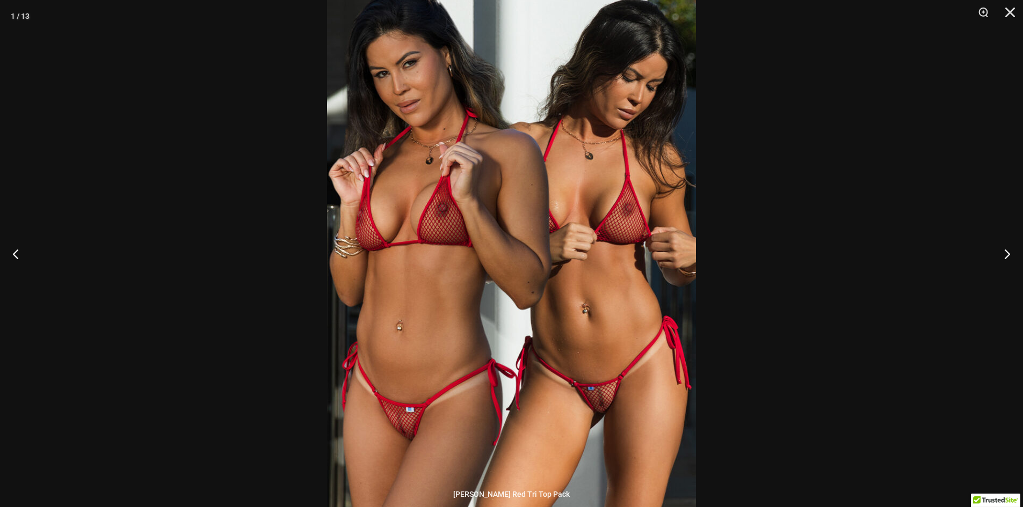
click at [587, 363] on img at bounding box center [511, 239] width 369 height 553
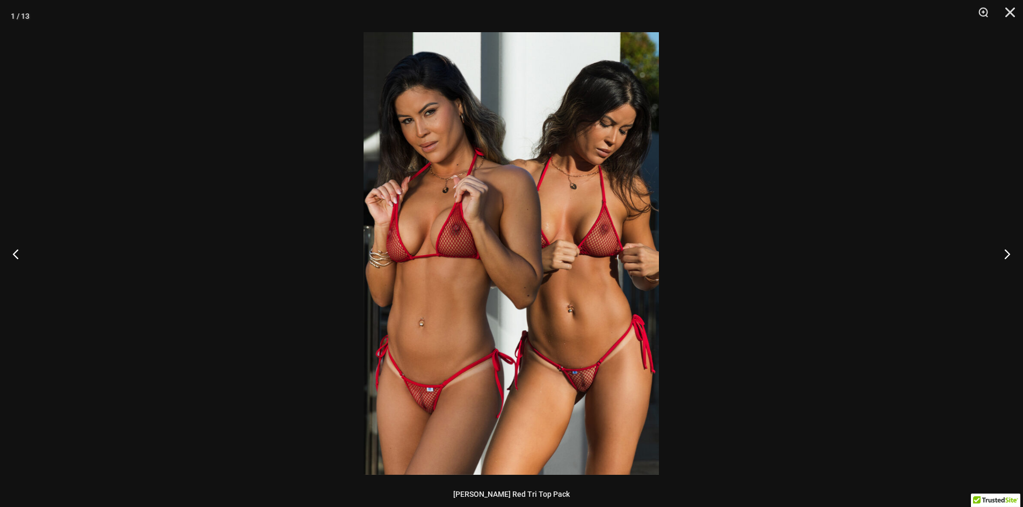
click at [587, 363] on img at bounding box center [510, 253] width 295 height 443
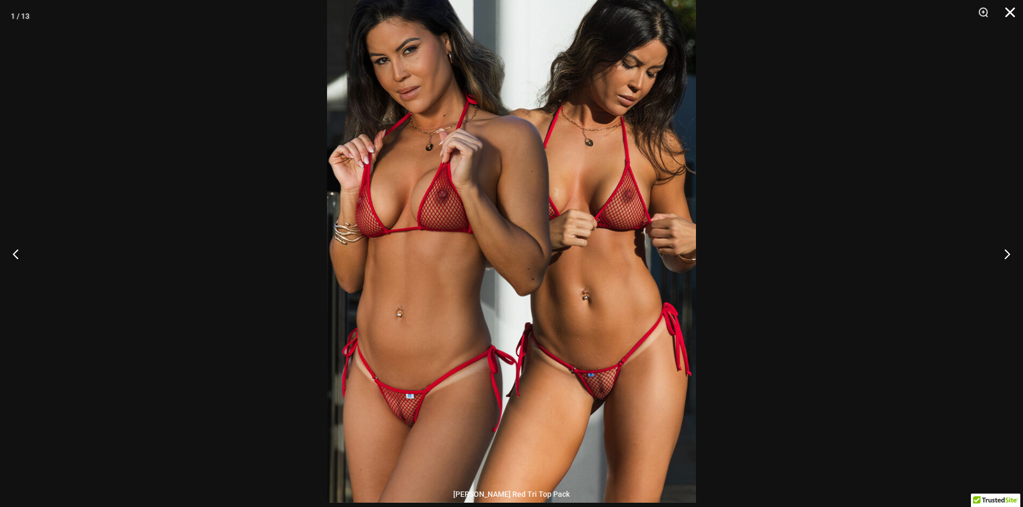
click at [1009, 9] on button "Close" at bounding box center [1006, 16] width 27 height 32
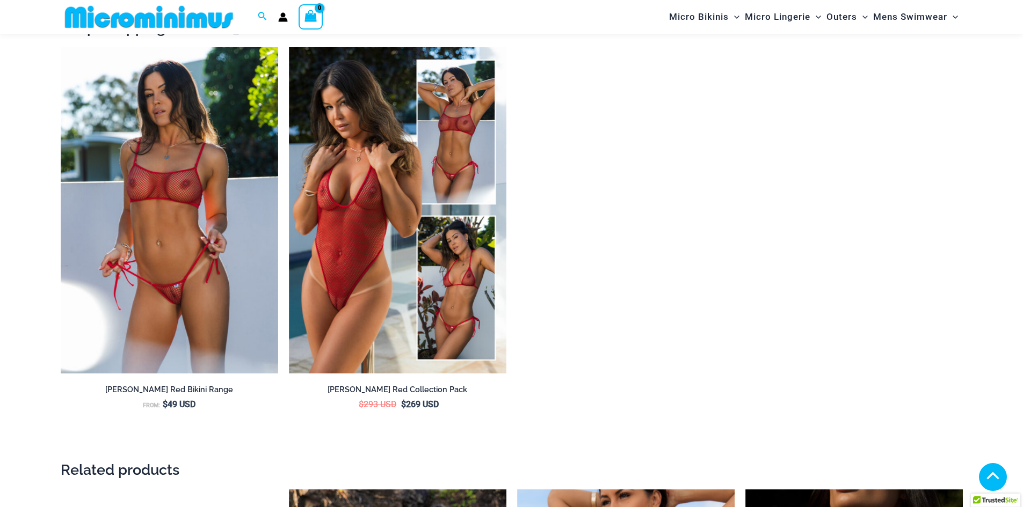
scroll to position [1736, 0]
